Goal: Understand process/instructions

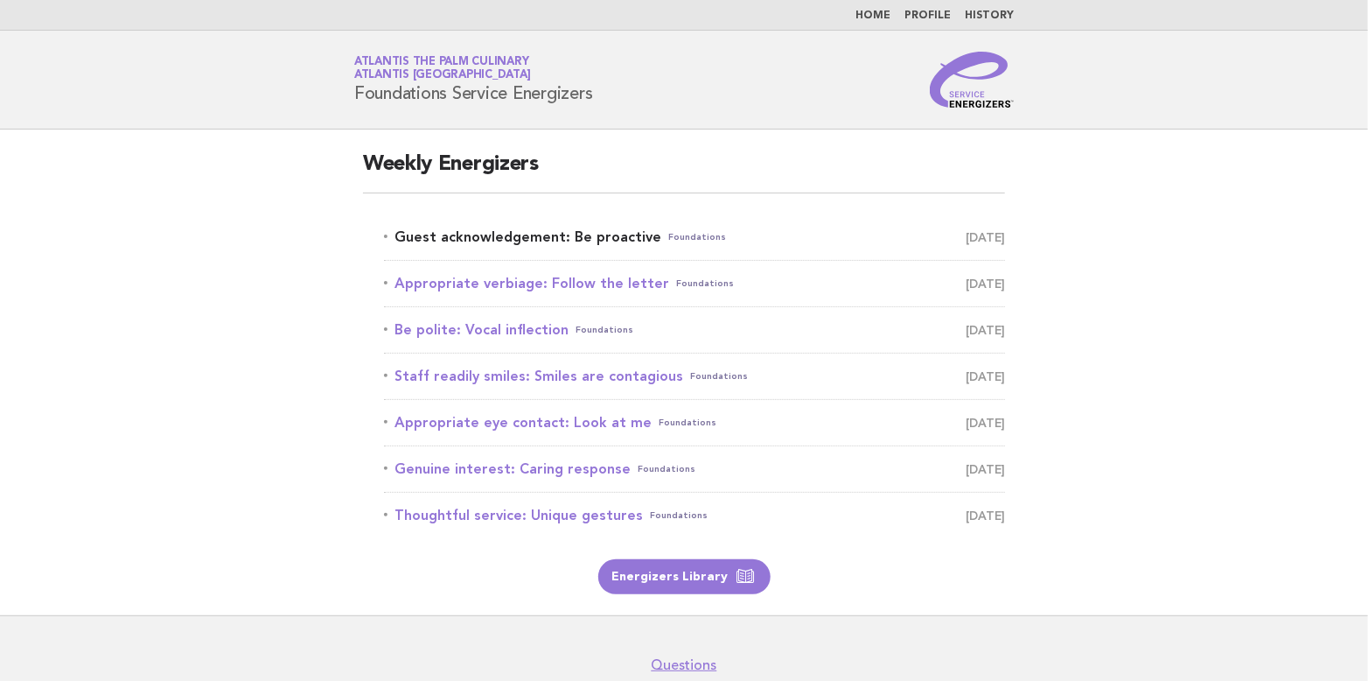
click at [507, 237] on link "Guest acknowledgement: Be proactive Foundations [DATE]" at bounding box center [694, 237] width 621 height 24
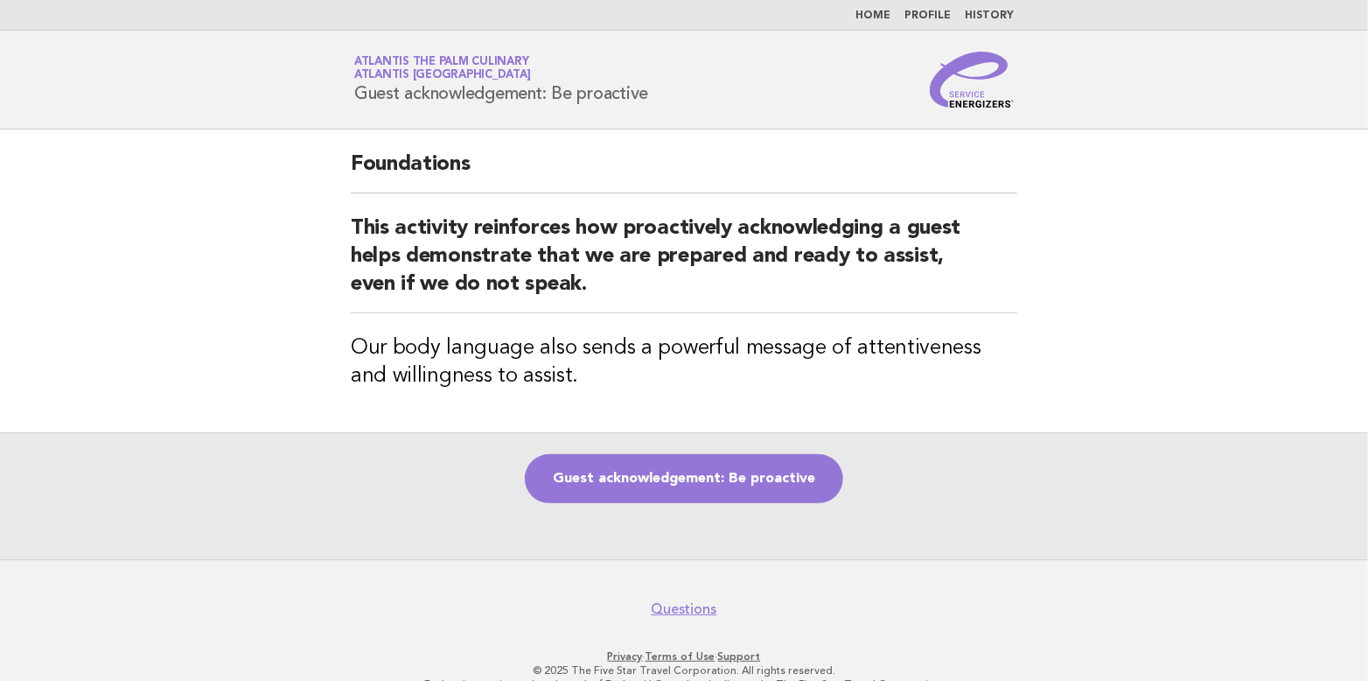
drag, startPoint x: 558, startPoint y: 89, endPoint x: 664, endPoint y: 88, distance: 105.9
click at [664, 88] on div "Service Energizers Atlantis The Palm Culinary Atlantis [GEOGRAPHIC_DATA] Guest …" at bounding box center [684, 80] width 709 height 56
copy h1 "Be proactive"
click at [694, 481] on link "Guest acknowledgement: Be proactive" at bounding box center [684, 478] width 318 height 49
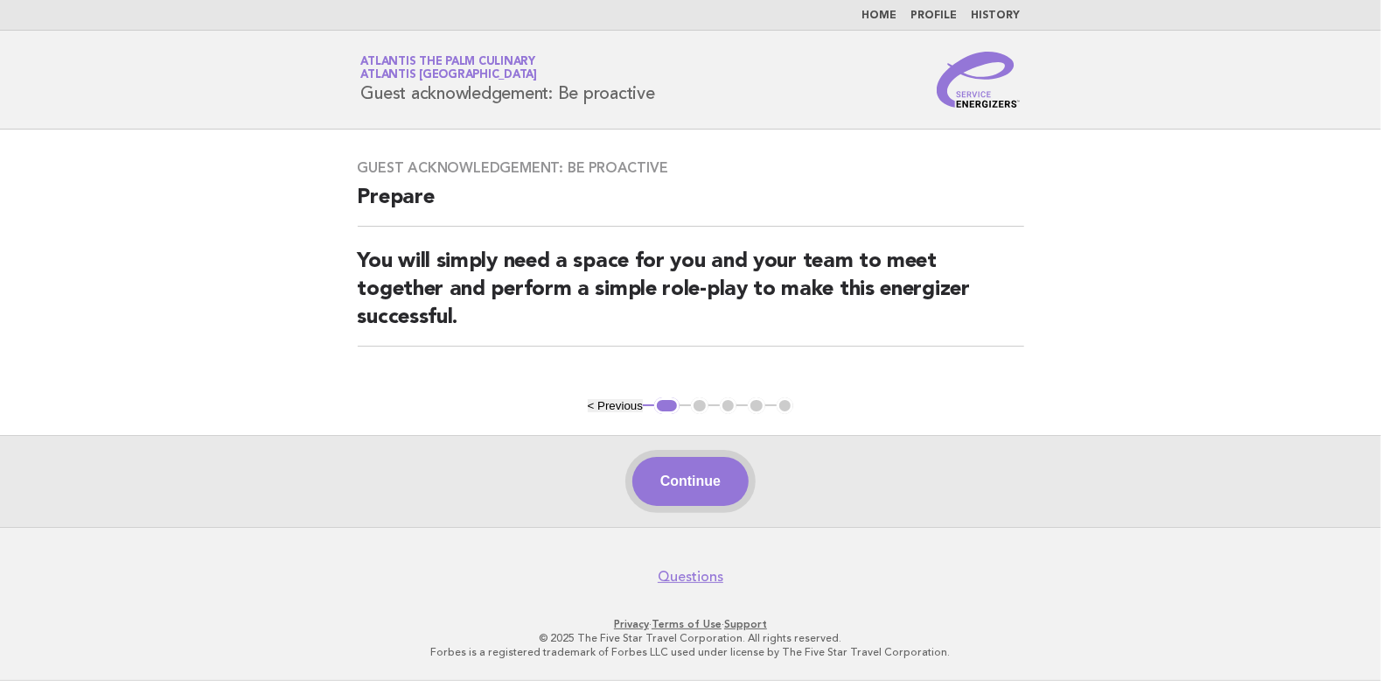
click at [700, 474] on button "Continue" at bounding box center [690, 481] width 116 height 49
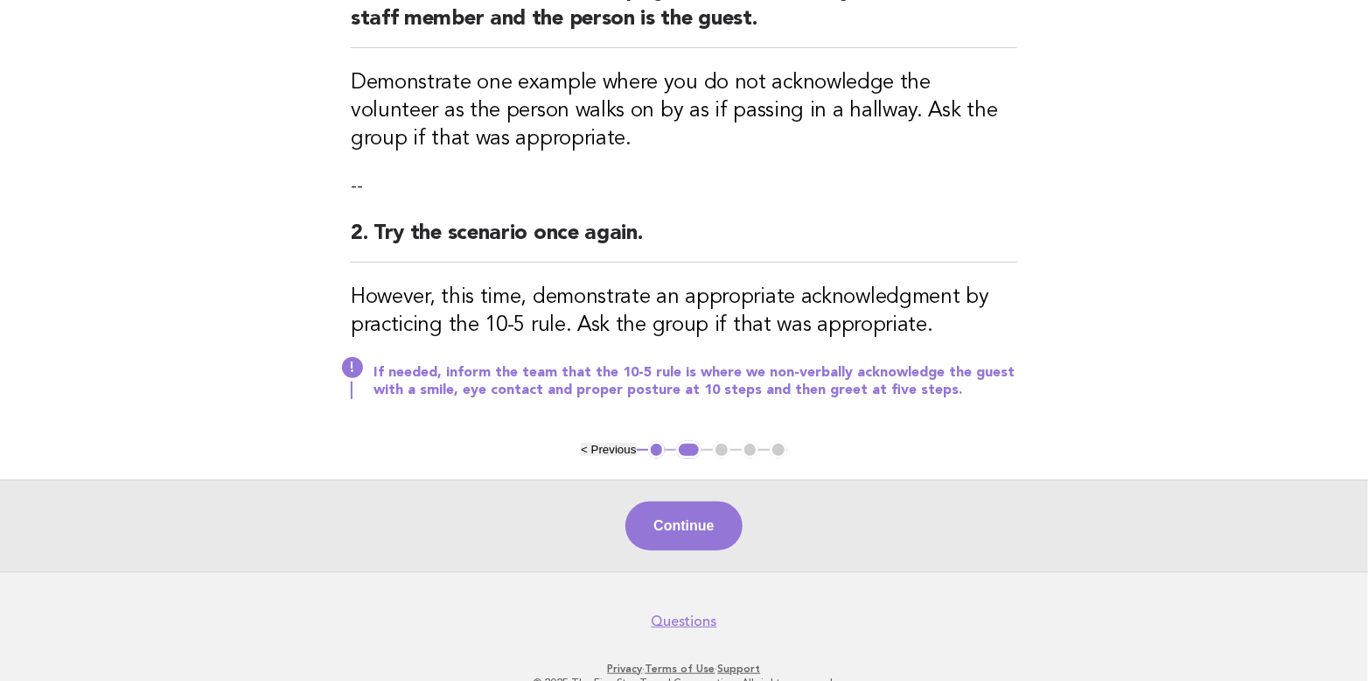
scroll to position [262, 0]
click at [675, 527] on button "Continue" at bounding box center [683, 524] width 116 height 49
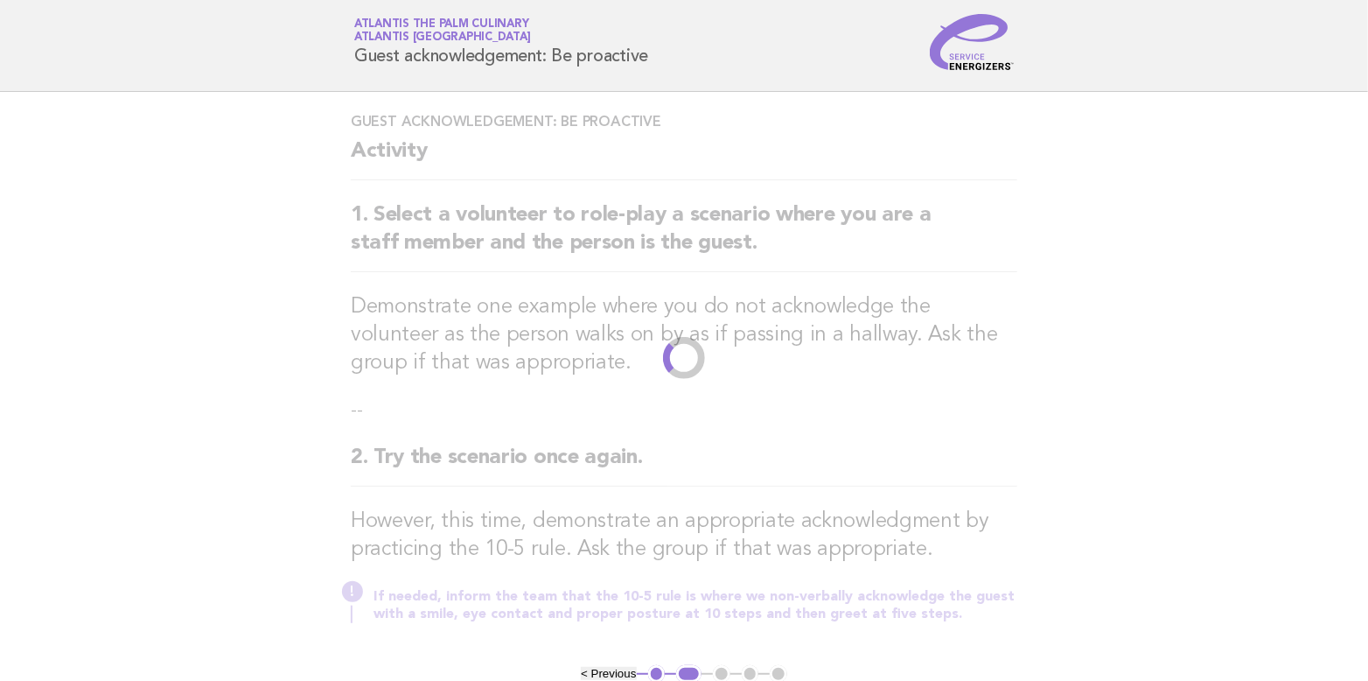
scroll to position [0, 0]
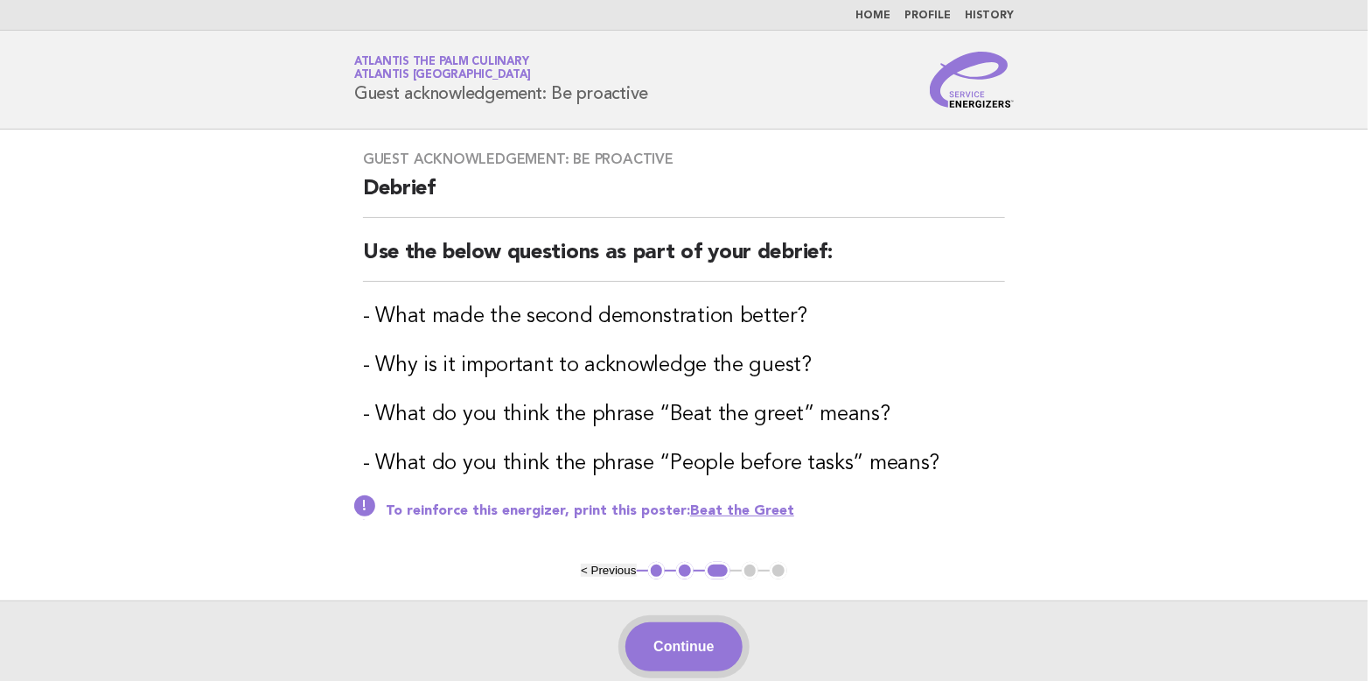
click at [678, 637] on button "Continue" at bounding box center [683, 646] width 116 height 49
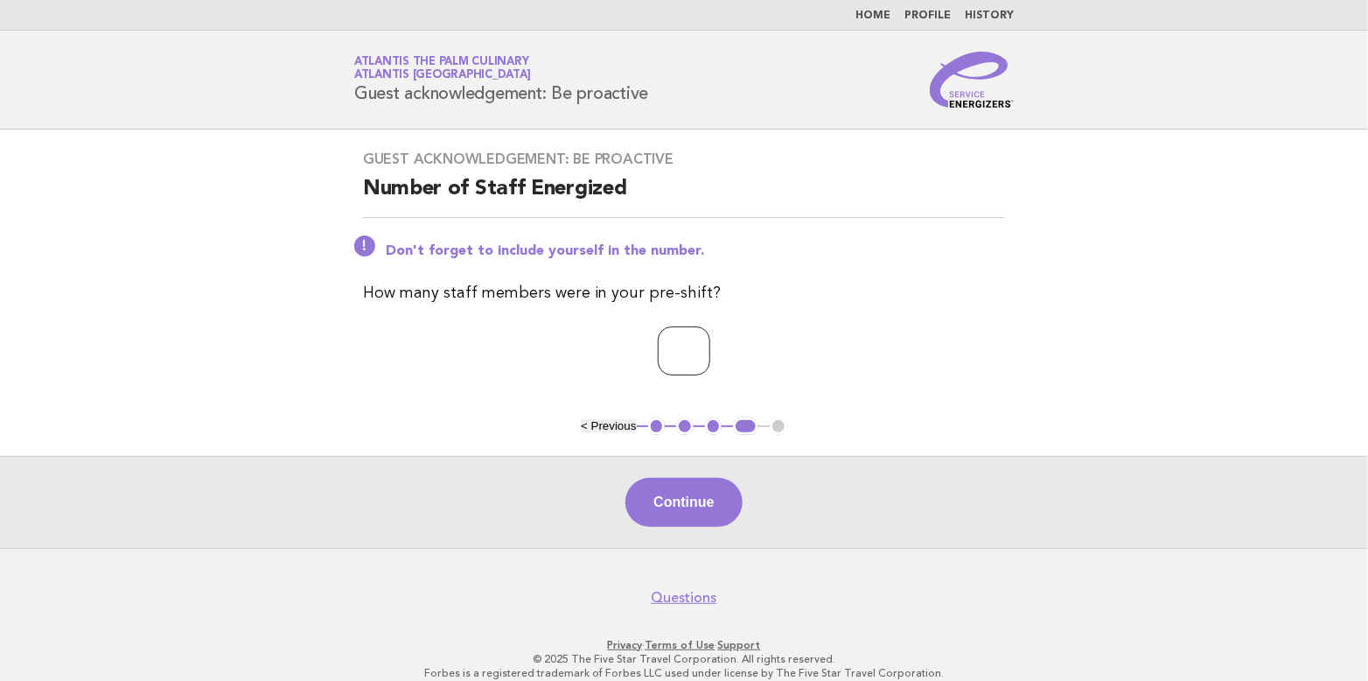
click at [710, 345] on input "*" at bounding box center [684, 350] width 52 height 49
type input "*"
click at [710, 345] on input "*" at bounding box center [684, 350] width 52 height 49
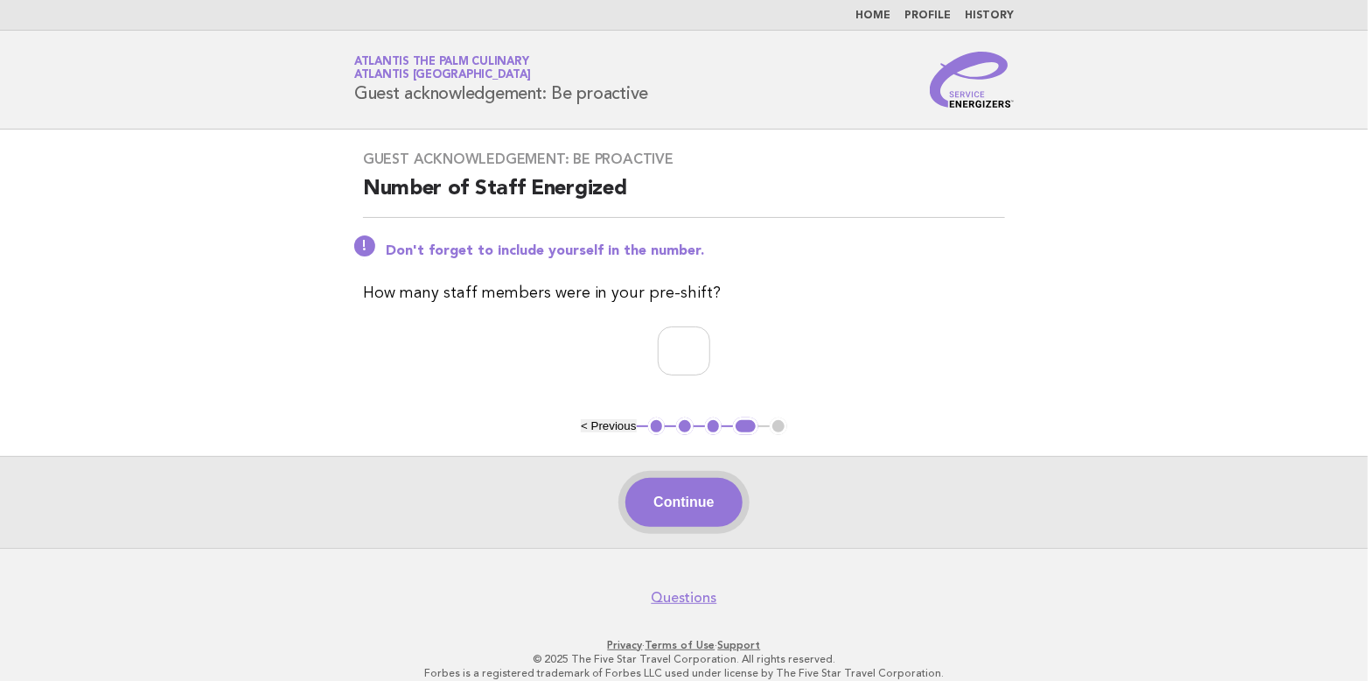
click at [692, 500] on button "Continue" at bounding box center [683, 502] width 116 height 49
